Goal: Information Seeking & Learning: Check status

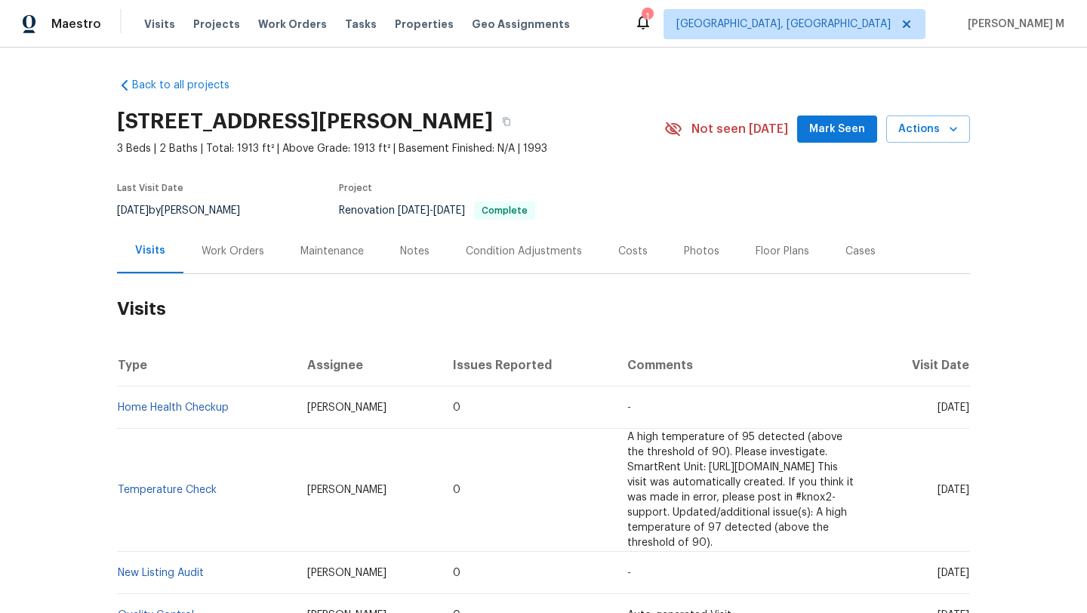
click at [202, 245] on div "Work Orders" at bounding box center [233, 251] width 63 height 15
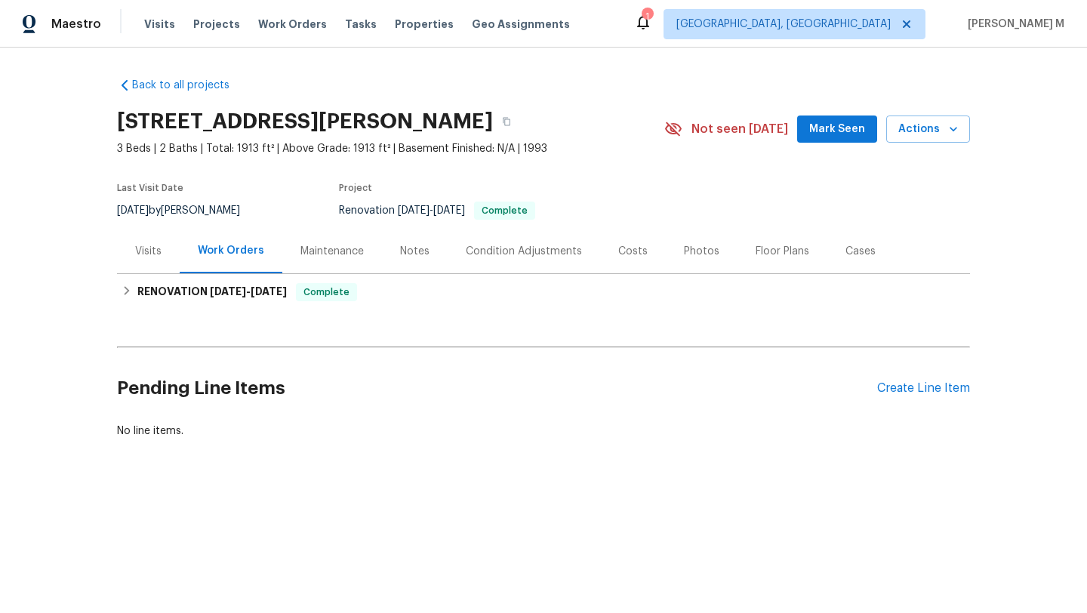
click at [156, 254] on div "Visits" at bounding box center [148, 251] width 63 height 45
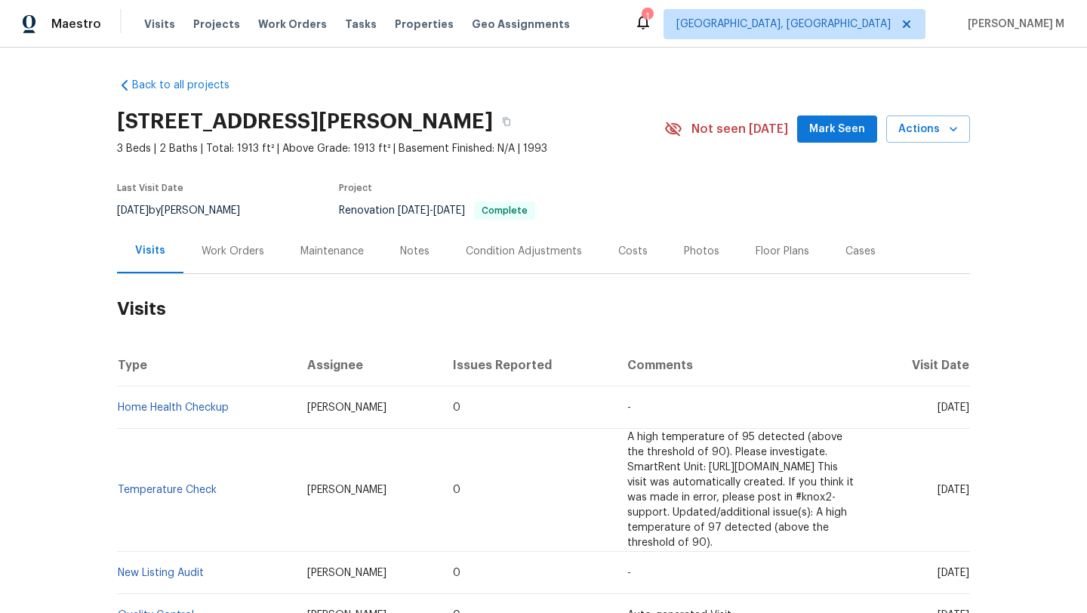
drag, startPoint x: 904, startPoint y: 408, endPoint x: 933, endPoint y: 409, distance: 29.5
click at [938, 409] on span "Mon, Sep 15 2025" at bounding box center [954, 407] width 32 height 11
copy span "Sep 15"
click at [221, 246] on div "Work Orders" at bounding box center [233, 251] width 63 height 15
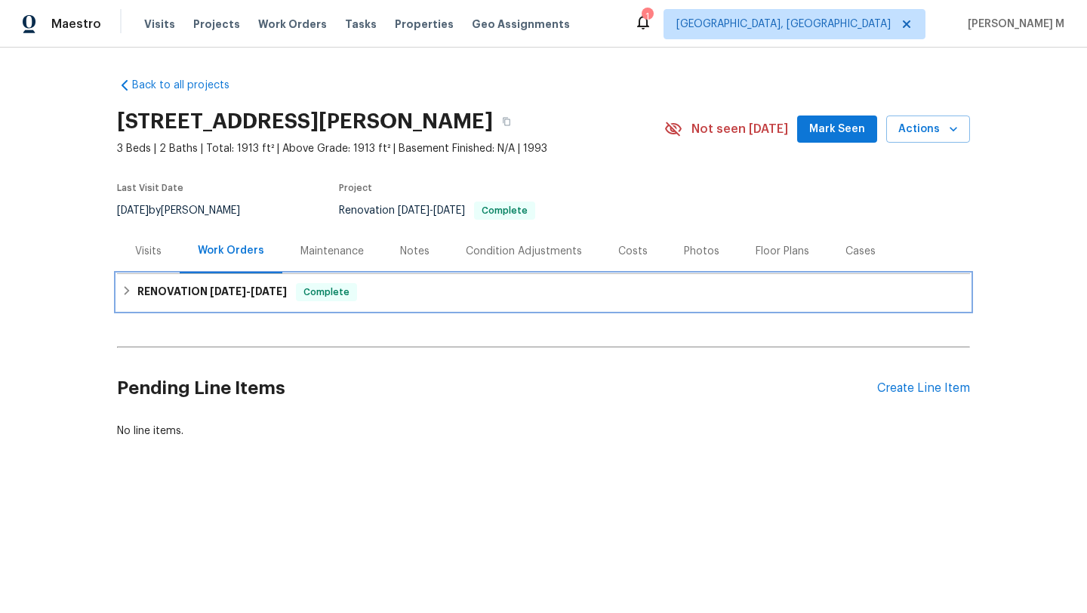
click at [193, 294] on h6 "RENOVATION 6/23/25 - 7/4/25" at bounding box center [211, 292] width 149 height 18
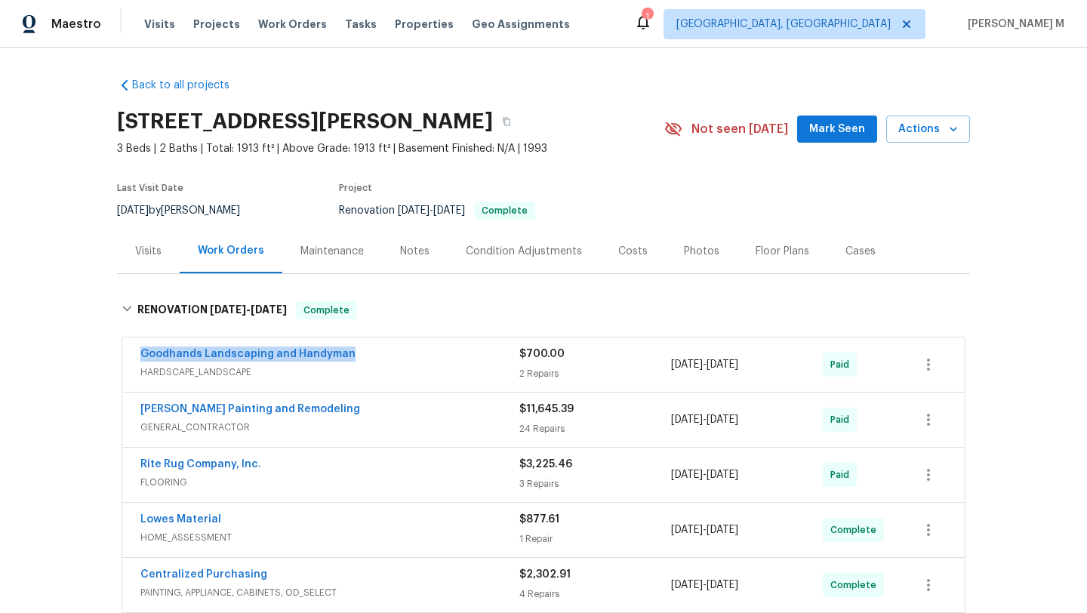
copy link "Goodhands Landscaping and Handyman"
drag, startPoint x: 276, startPoint y: 356, endPoint x: 349, endPoint y: 354, distance: 72.5
click at [349, 354] on div "Goodhands Landscaping and Handyman HARDSCAPE_LANDSCAPE $700.00 2 Repairs 6/27/2…" at bounding box center [543, 364] width 843 height 54
copy span "6/27/2025 - 7/1/2025"
drag, startPoint x: 667, startPoint y: 367, endPoint x: 771, endPoint y: 363, distance: 103.5
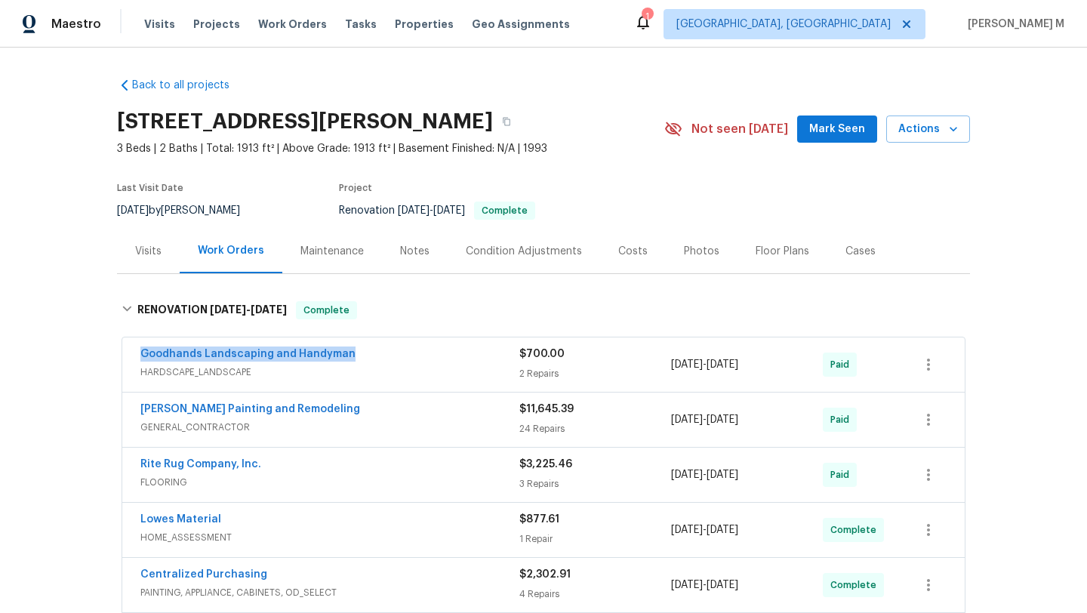
click at [771, 363] on div "6/27/2025 - 7/1/2025" at bounding box center [747, 365] width 152 height 36
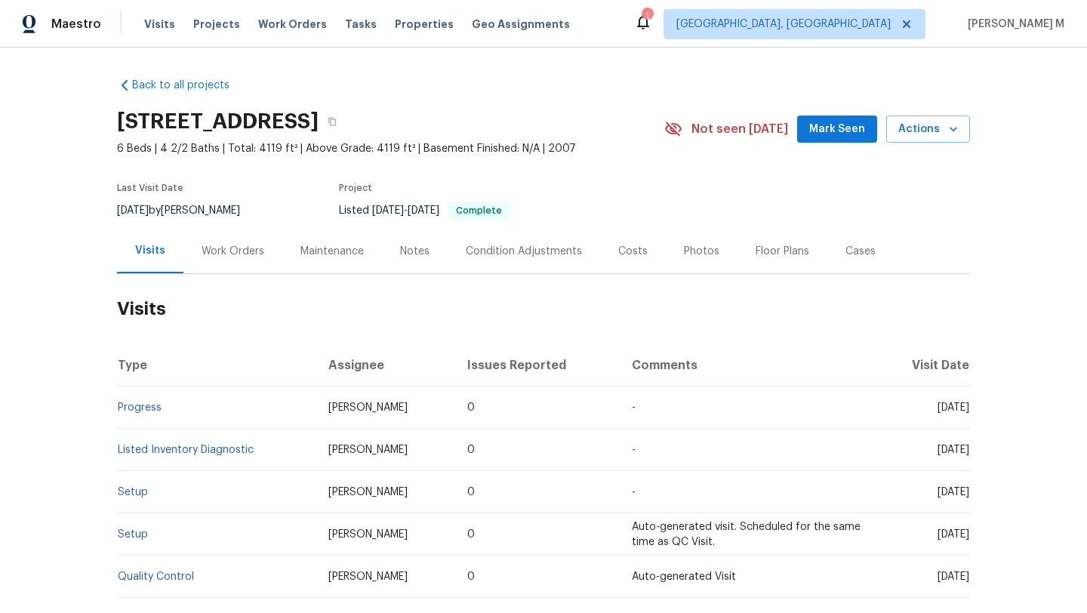
drag, startPoint x: 902, startPoint y: 410, endPoint x: 935, endPoint y: 411, distance: 33.2
click at [938, 411] on span "[DATE]" at bounding box center [954, 407] width 32 height 11
copy span "[DATE]"
click at [221, 259] on div "Work Orders" at bounding box center [232, 251] width 99 height 45
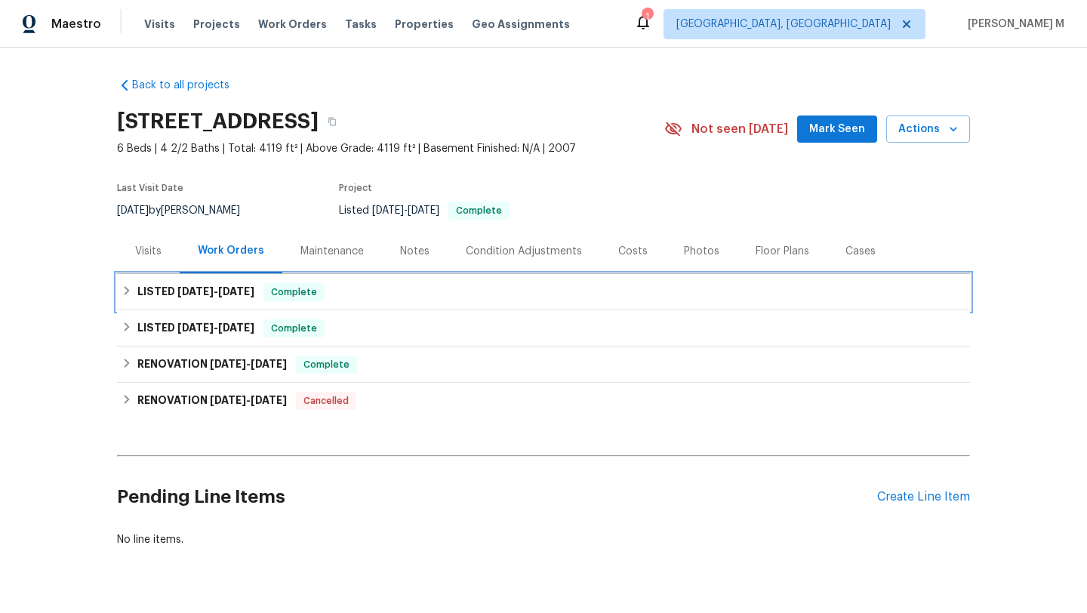
click at [214, 293] on span "[DATE] - [DATE]" at bounding box center [215, 291] width 77 height 11
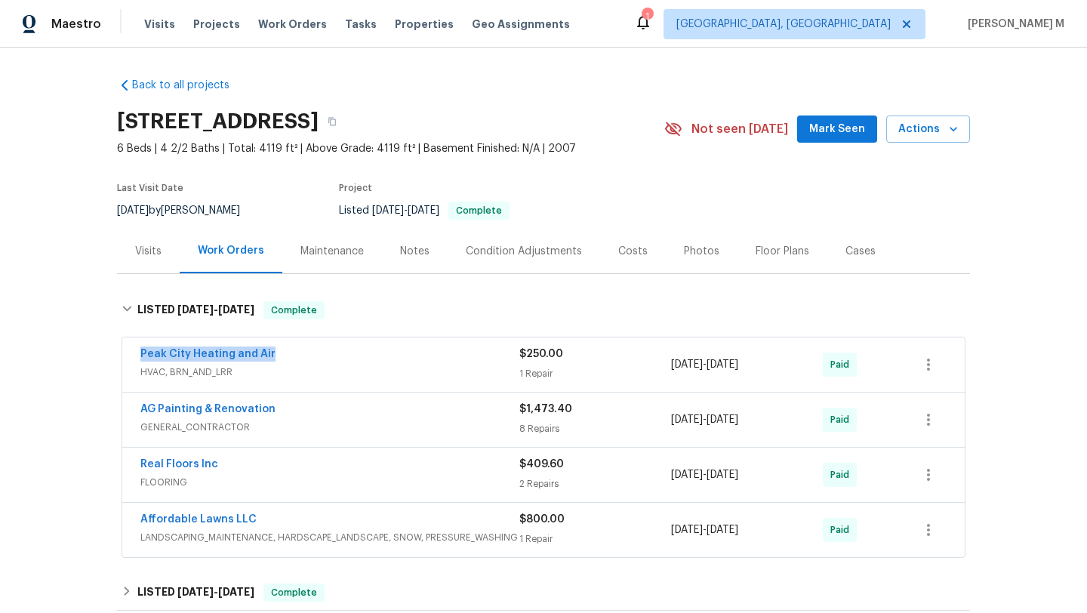
drag, startPoint x: 124, startPoint y: 353, endPoint x: 291, endPoint y: 353, distance: 166.8
click at [291, 353] on div "Peak City Heating and Air HVAC, BRN_AND_LRR $250.00 1 Repair [DATE] - [DATE] Pa…" at bounding box center [543, 364] width 843 height 54
copy link "Peak City Heating and Air"
click at [137, 262] on div "Visits" at bounding box center [148, 251] width 63 height 45
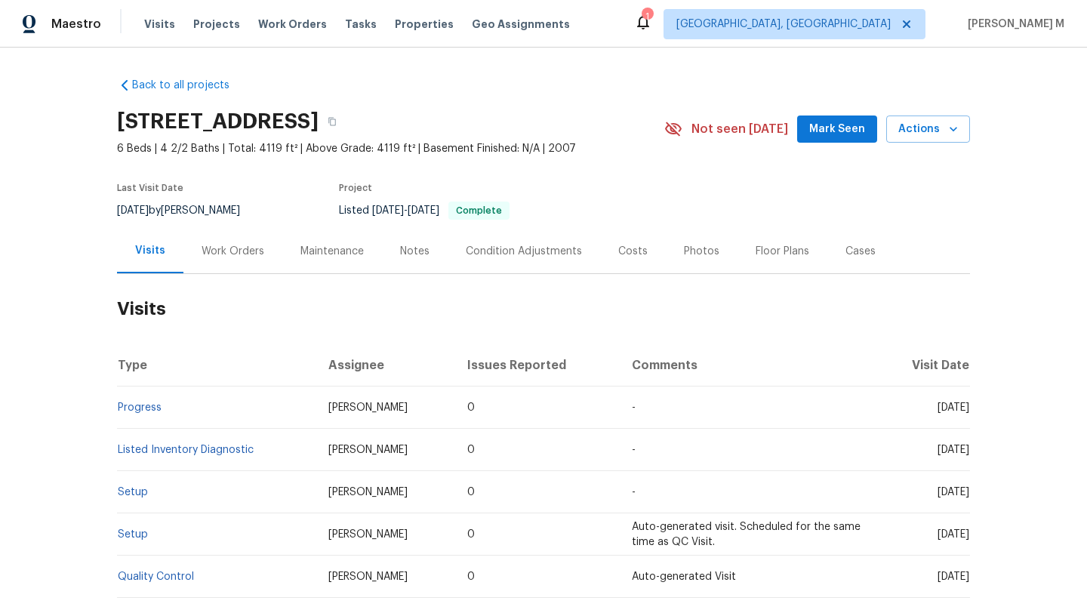
click at [185, 258] on div "Work Orders" at bounding box center [232, 251] width 99 height 45
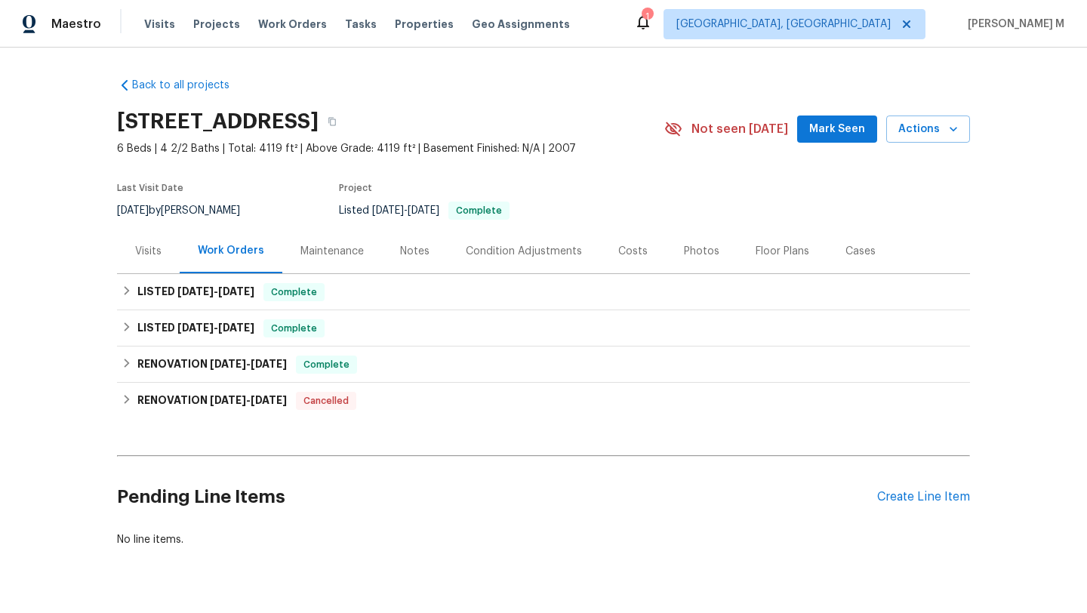
click at [158, 261] on div "Visits" at bounding box center [148, 251] width 63 height 45
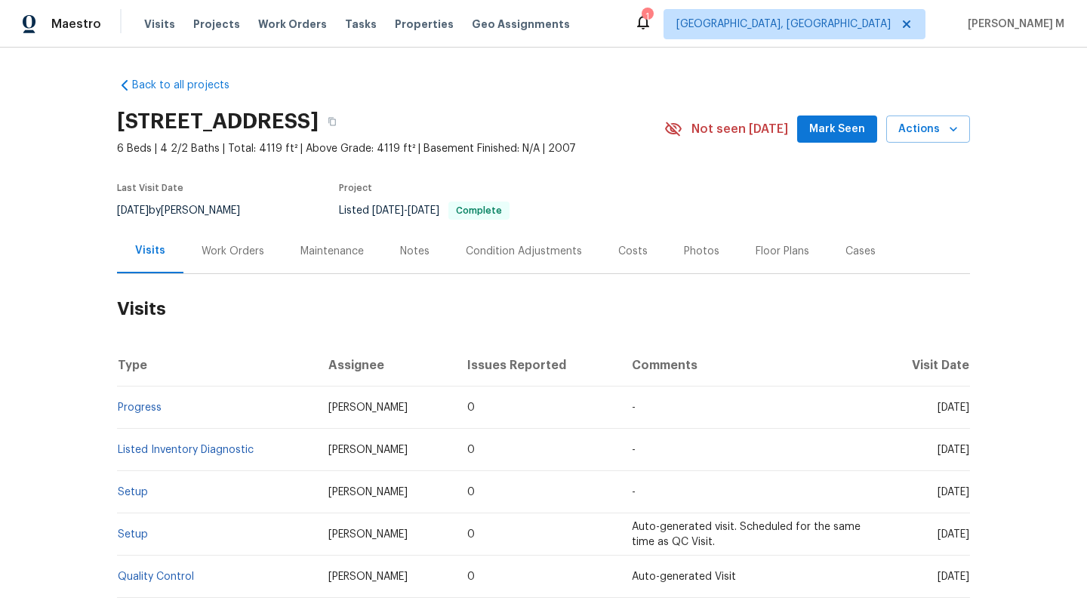
drag, startPoint x: 901, startPoint y: 407, endPoint x: 935, endPoint y: 408, distance: 34.0
click at [938, 408] on span "[DATE]" at bounding box center [954, 407] width 32 height 11
copy span "[DATE]"
